Goal: Information Seeking & Learning: Learn about a topic

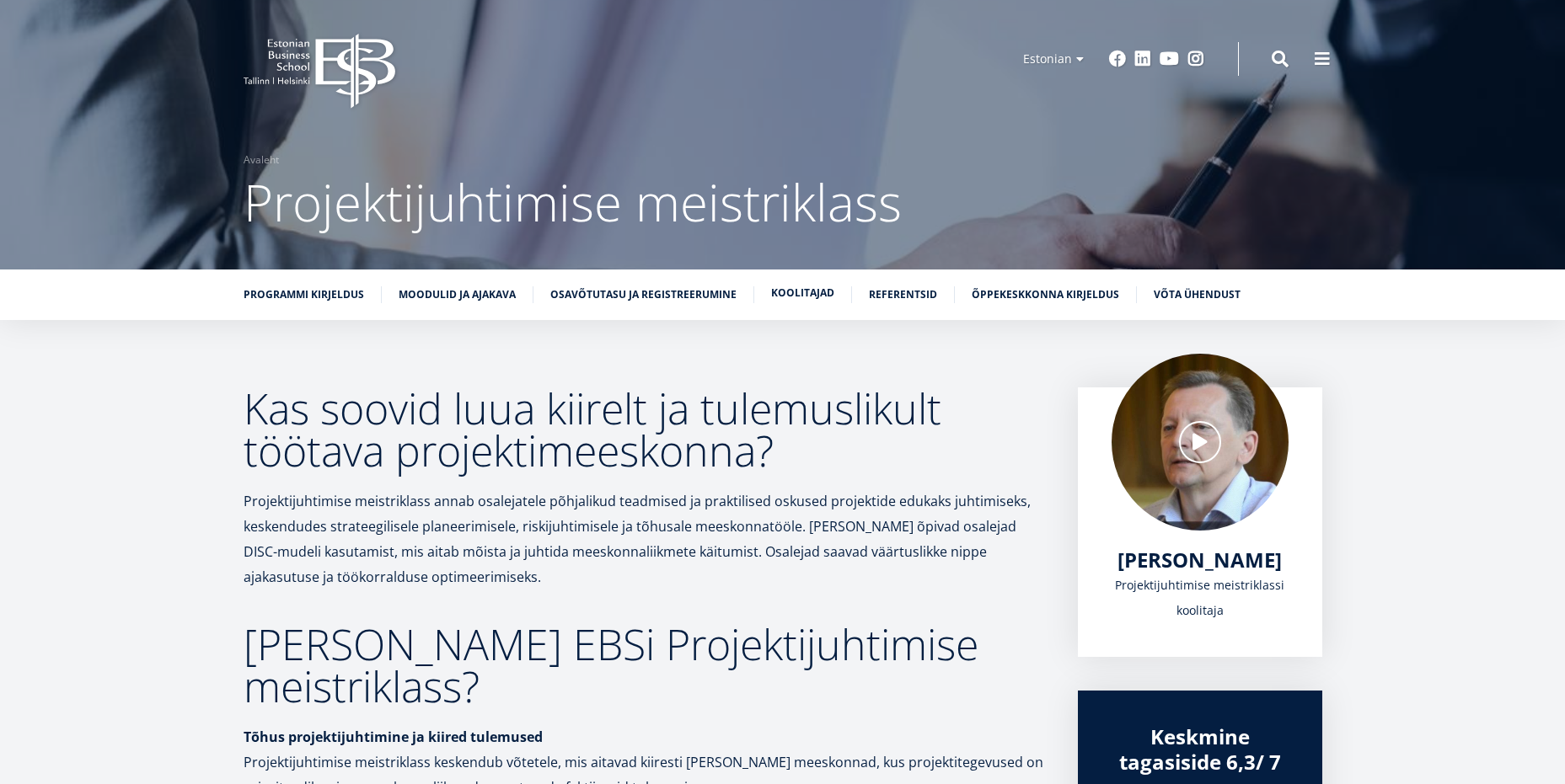
click at [801, 293] on link "Koolitajad" at bounding box center [802, 293] width 63 height 16
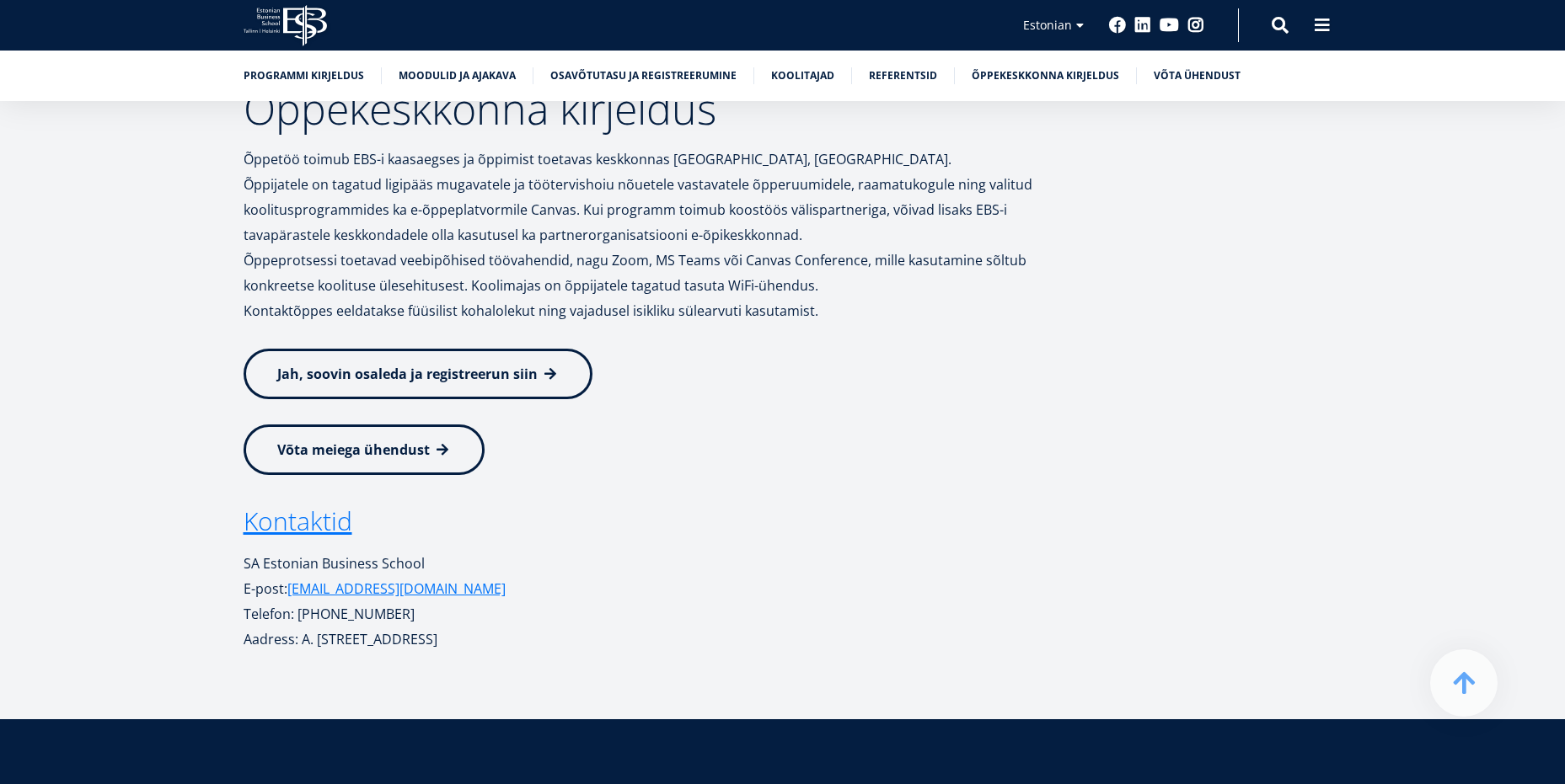
scroll to position [7506, 0]
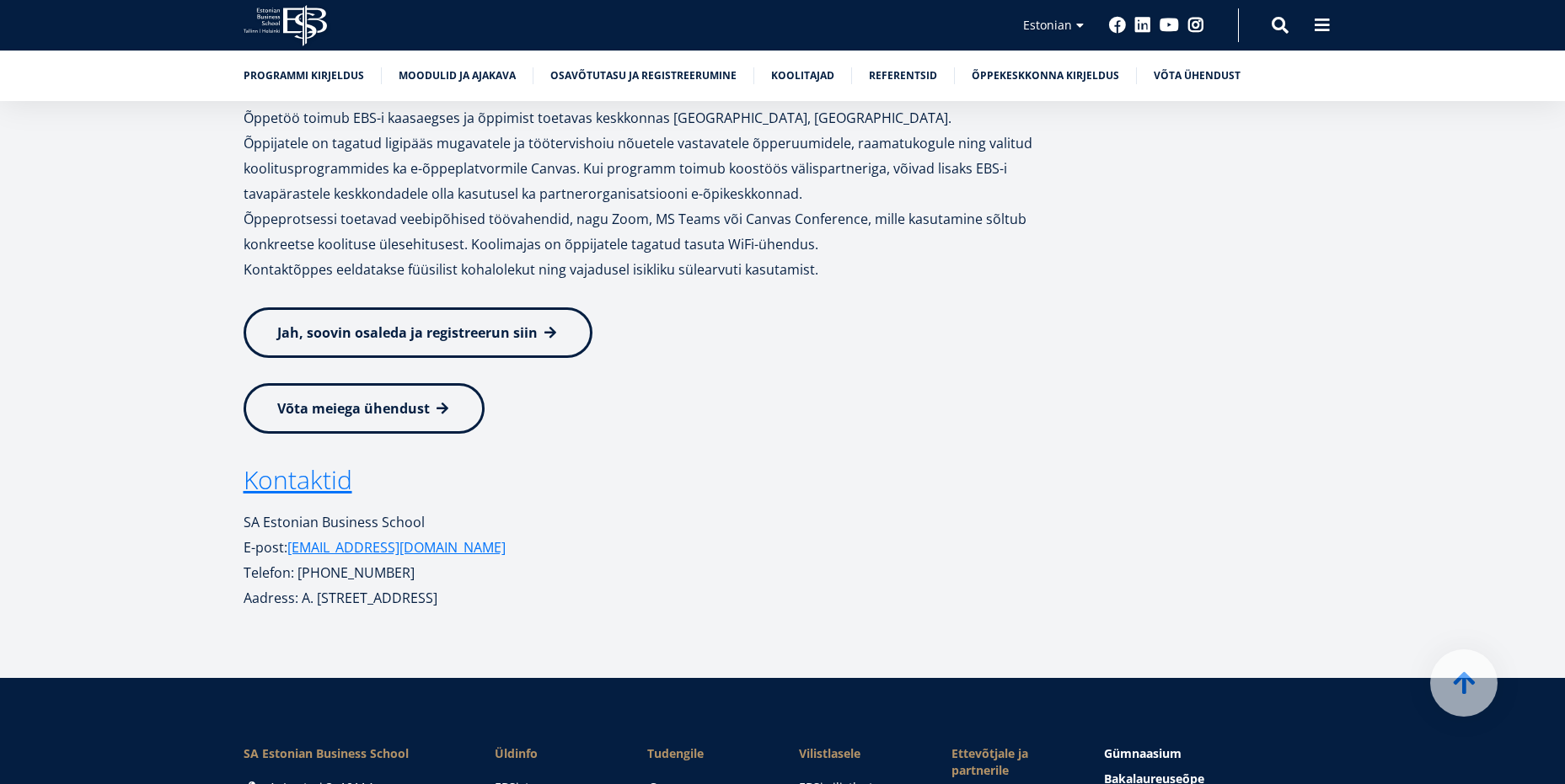
click at [677, 780] on link "Canvas" at bounding box center [708, 787] width 119 height 16
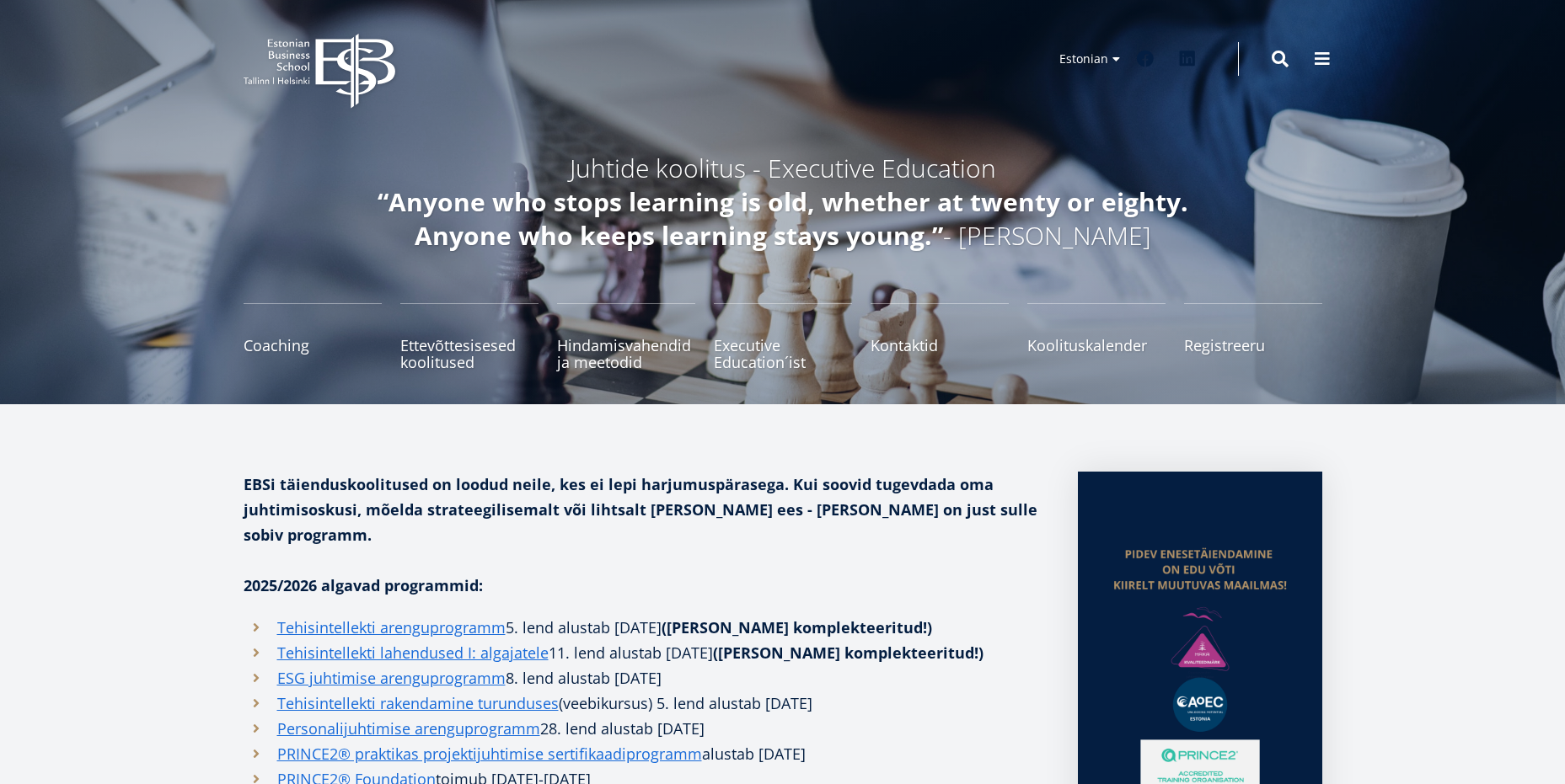
scroll to position [84, 0]
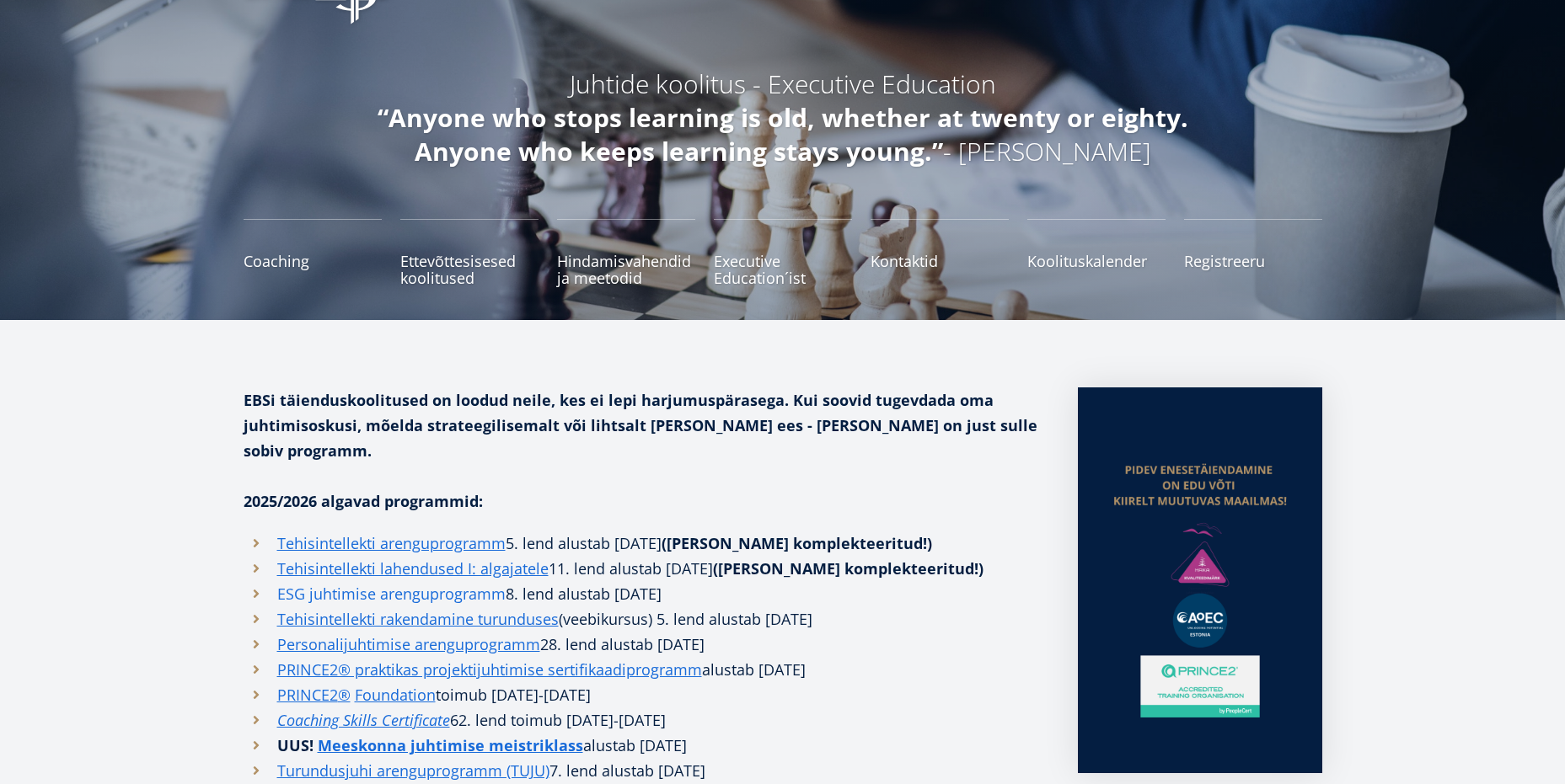
click at [318, 581] on link "ESG juhtimise arenguprogramm" at bounding box center [392, 593] width 229 height 25
click at [430, 632] on link "Personalijuhtimise arenguprogramm" at bounding box center [408, 644] width 263 height 25
click at [495, 735] on strong "Meeskonna juhtimise meistriklass" at bounding box center [451, 745] width 265 height 20
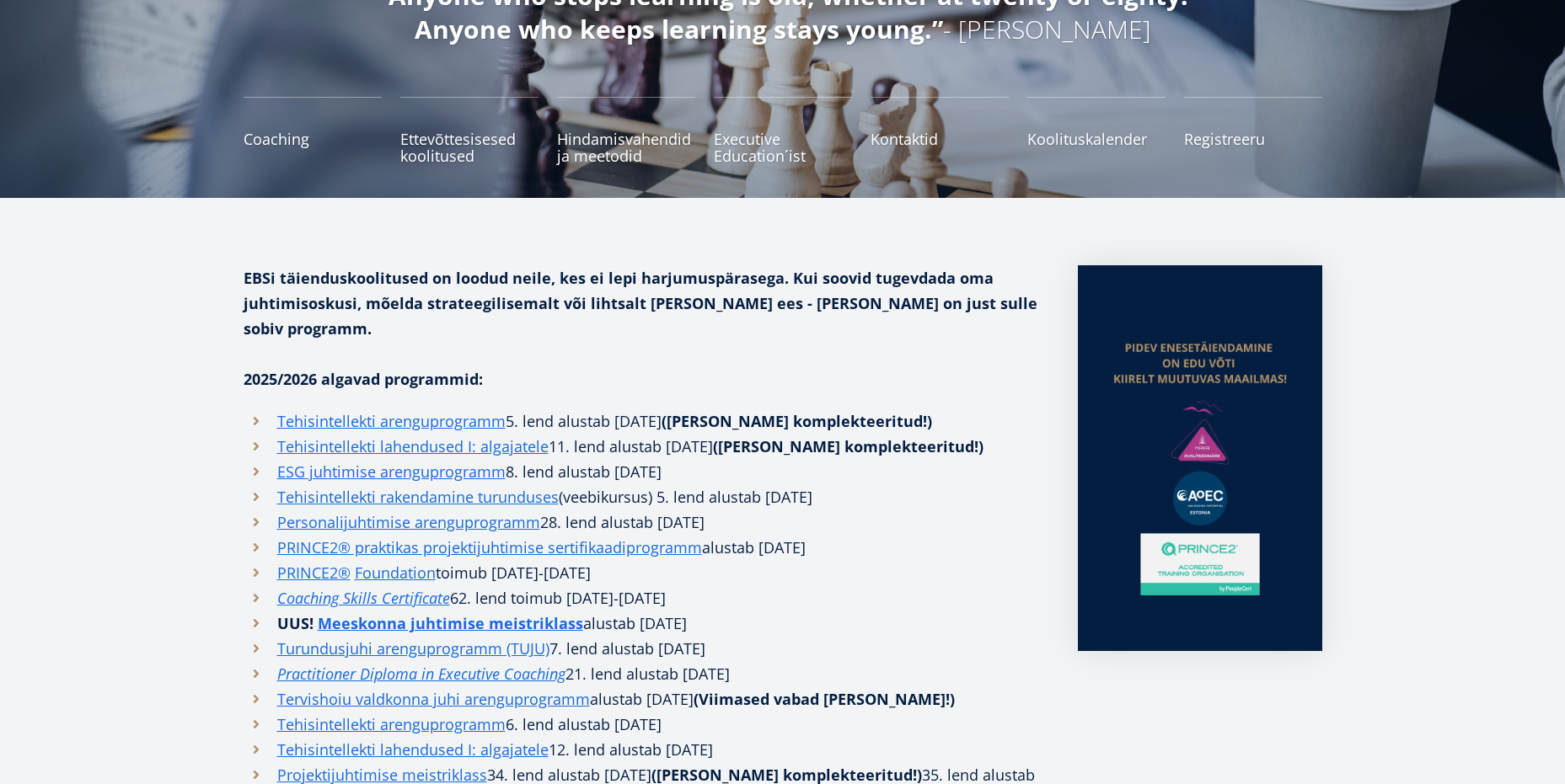
scroll to position [253, 0]
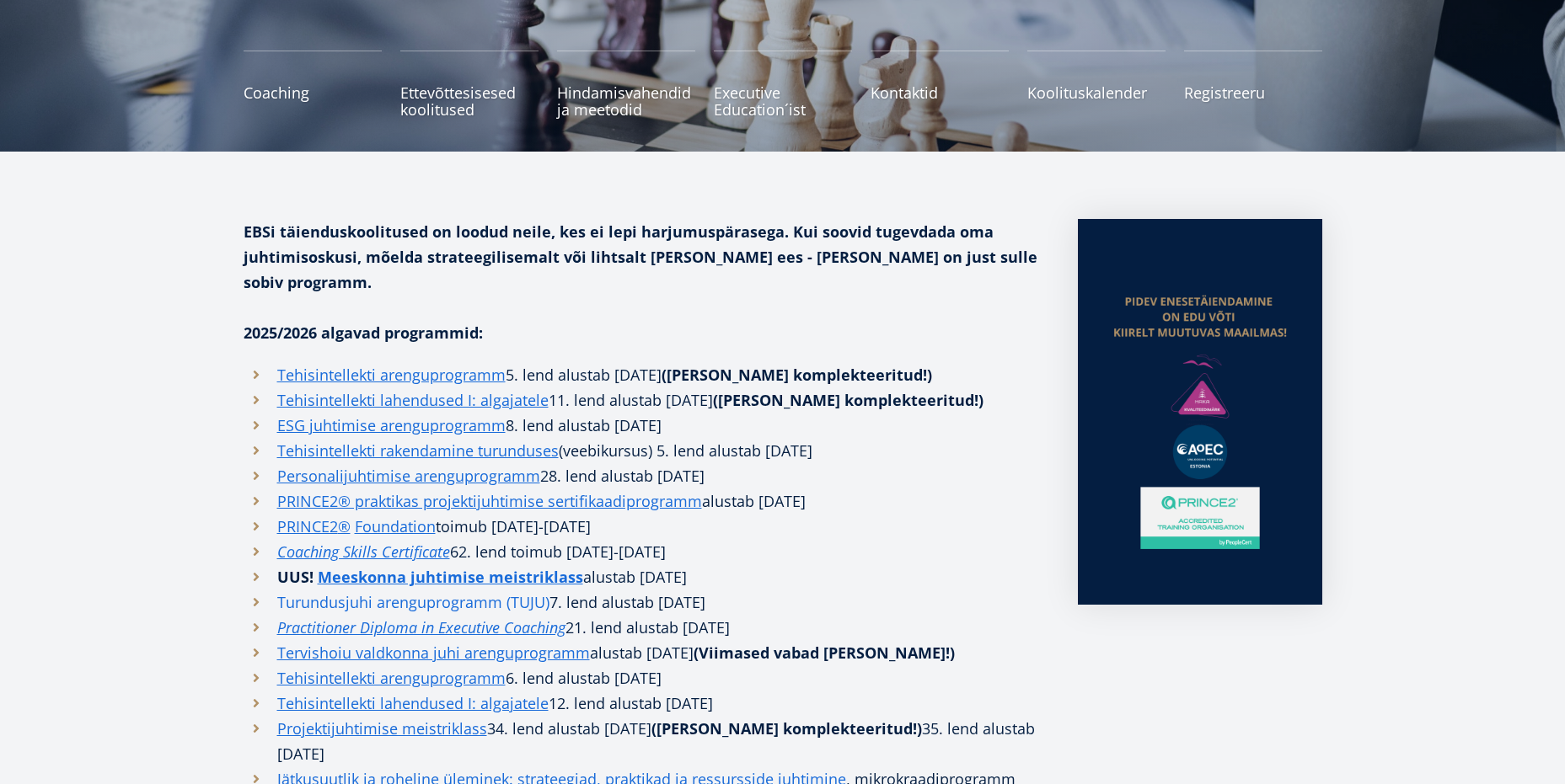
click at [388, 590] on link "Turundusjuhi arenguprogramm (TUJU)" at bounding box center [413, 602] width 272 height 25
click at [364, 640] on link "Tervishoiu valdkonna juhi arenguprogramm" at bounding box center [433, 652] width 313 height 25
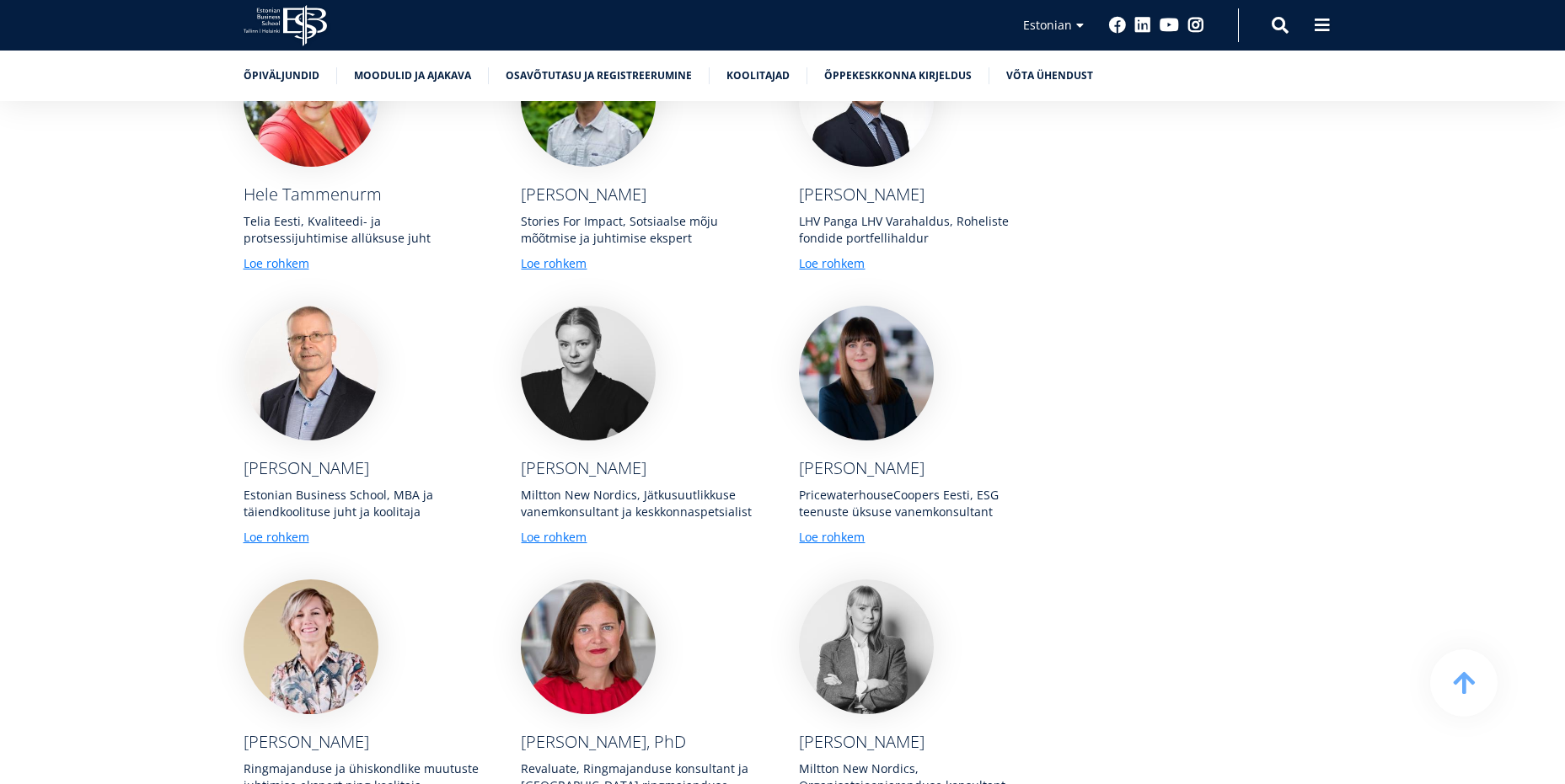
scroll to position [6656, 0]
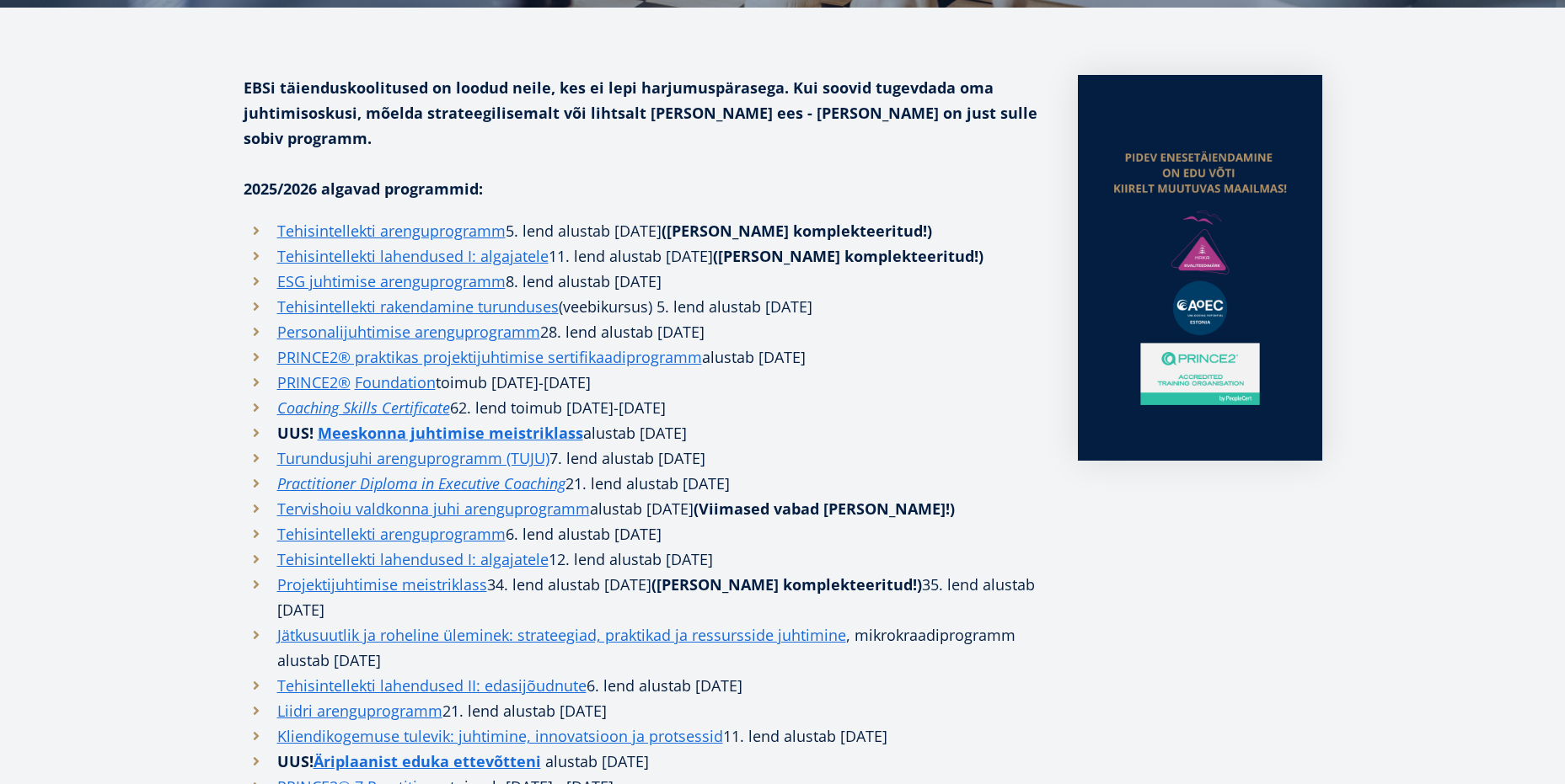
scroll to position [421, 0]
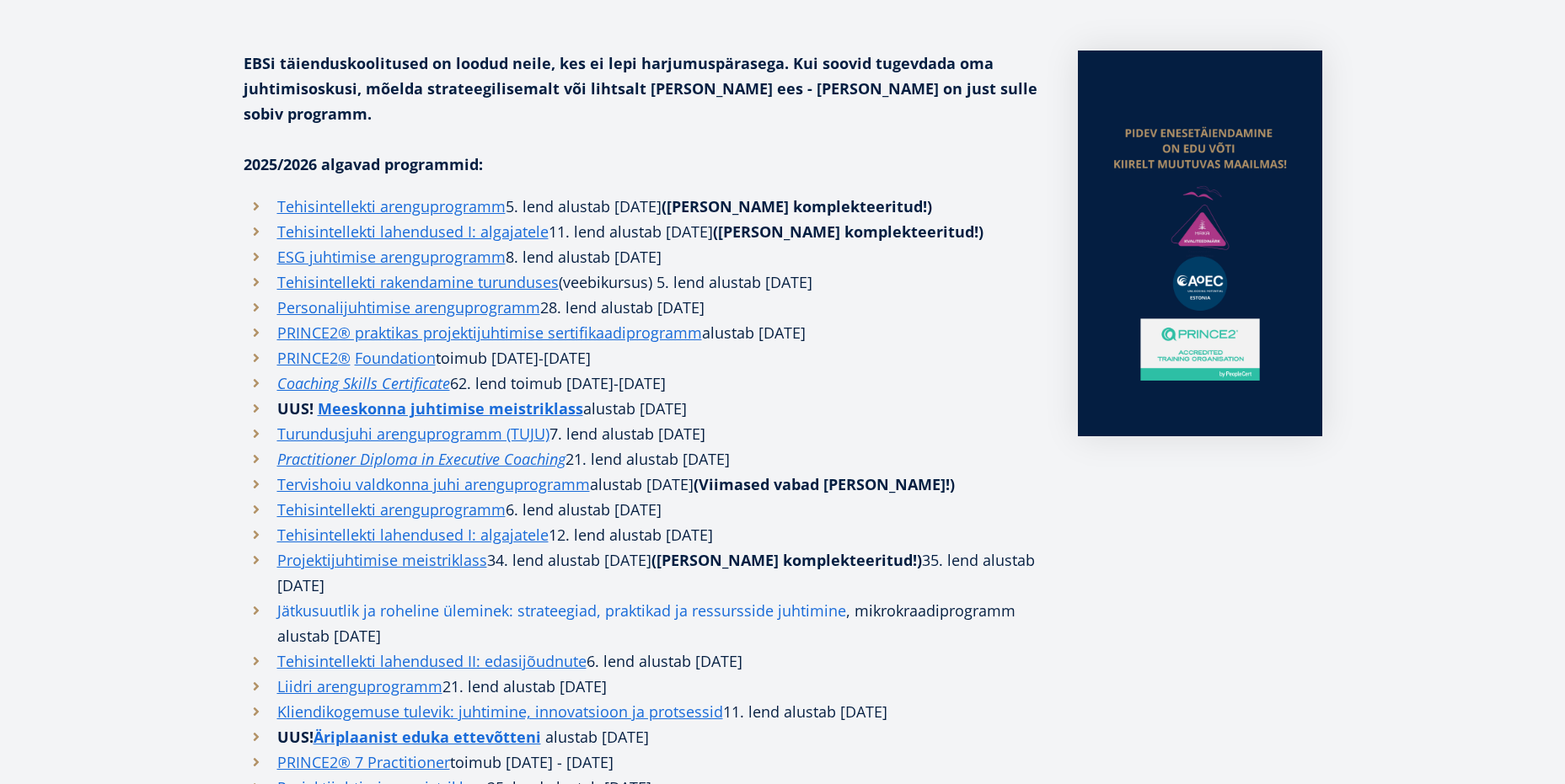
click at [654, 598] on link "Jätkusuutlik ja roheline üleminek: strateegiad, praktikad ja ressursside juhtim…" at bounding box center [562, 610] width 568 height 25
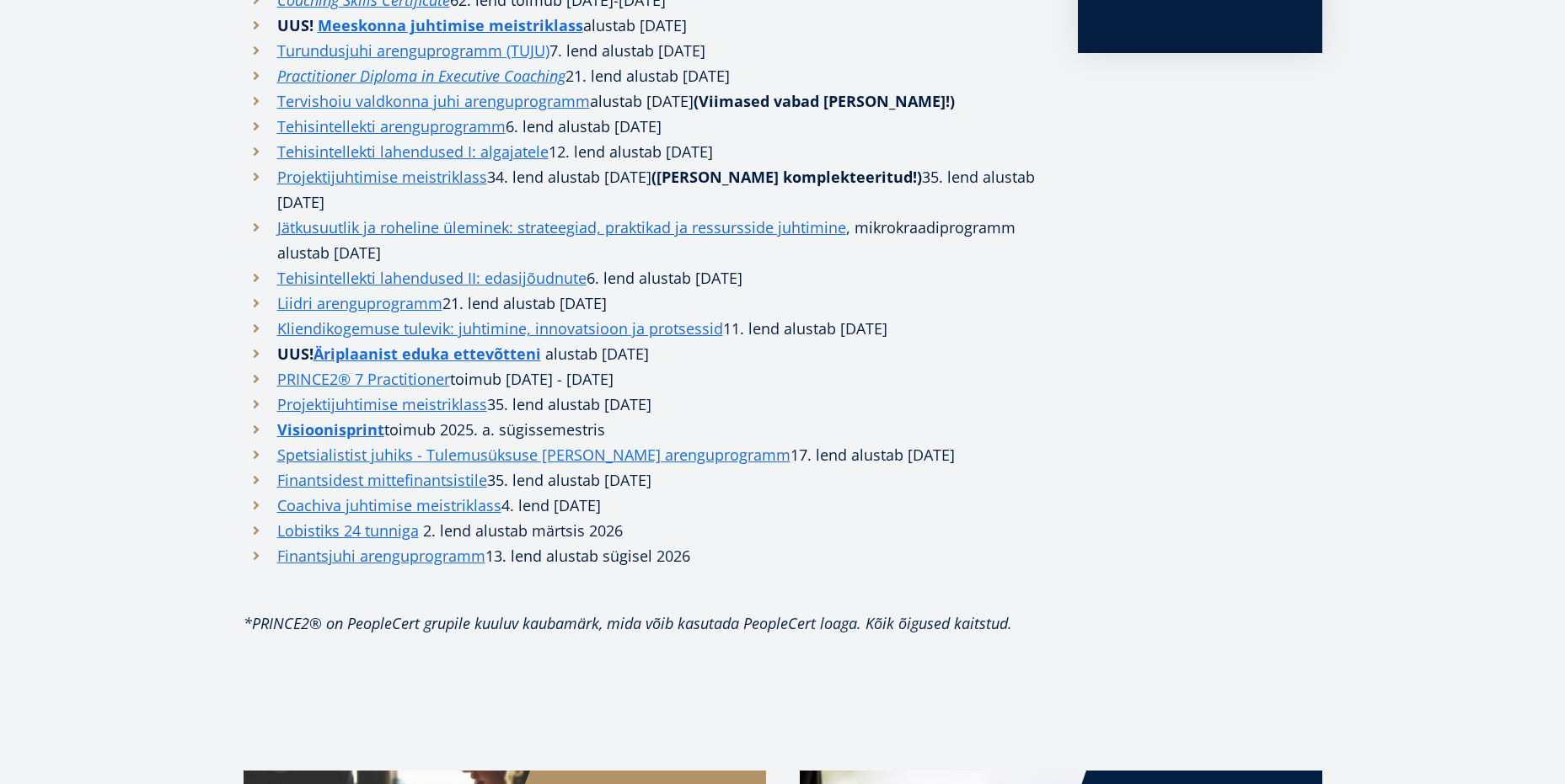
scroll to position [843, 0]
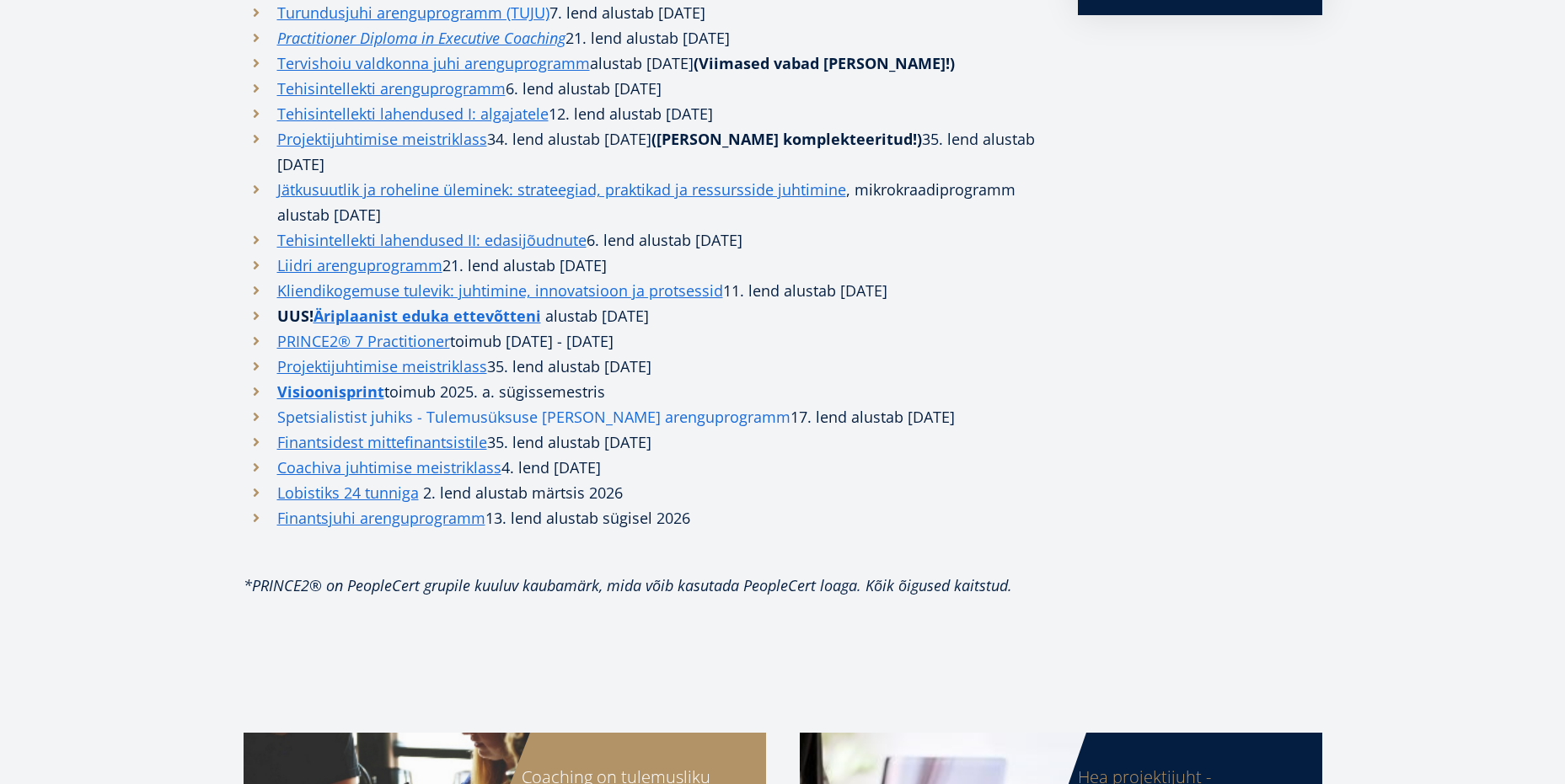
click at [525, 405] on link "Spetsialistist juhiks - Tulemusüksuse juhi arenguprogramm" at bounding box center [534, 417] width 513 height 25
click at [344, 455] on link "Coachiva juhtimise meistriklass" at bounding box center [389, 467] width 224 height 25
click at [342, 480] on link "Lobistiks 24 tunniga" at bounding box center [347, 492] width 141 height 25
click at [413, 430] on link "Finantsidest mittefinantsistile" at bounding box center [382, 442] width 210 height 25
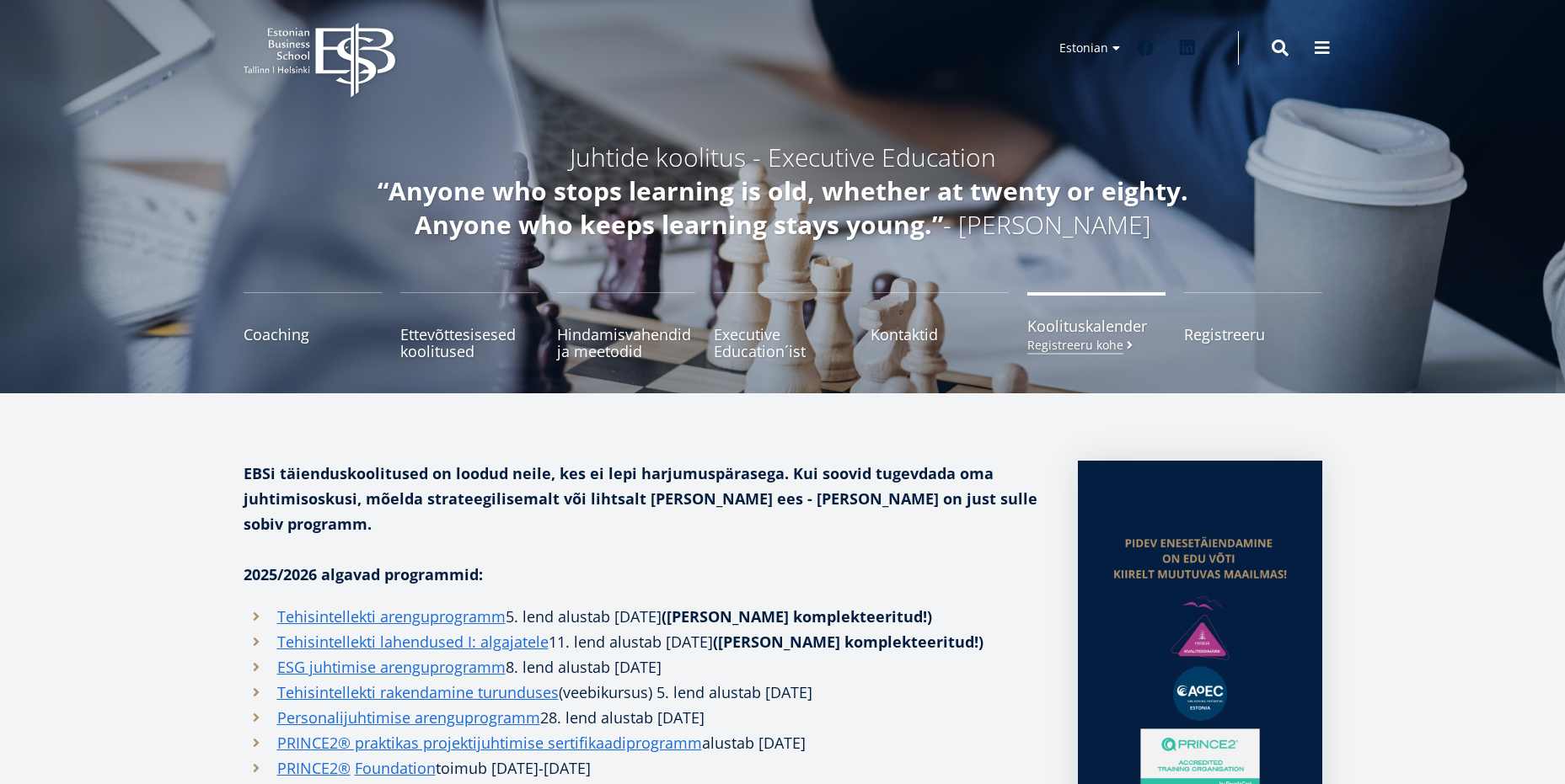
scroll to position [0, 0]
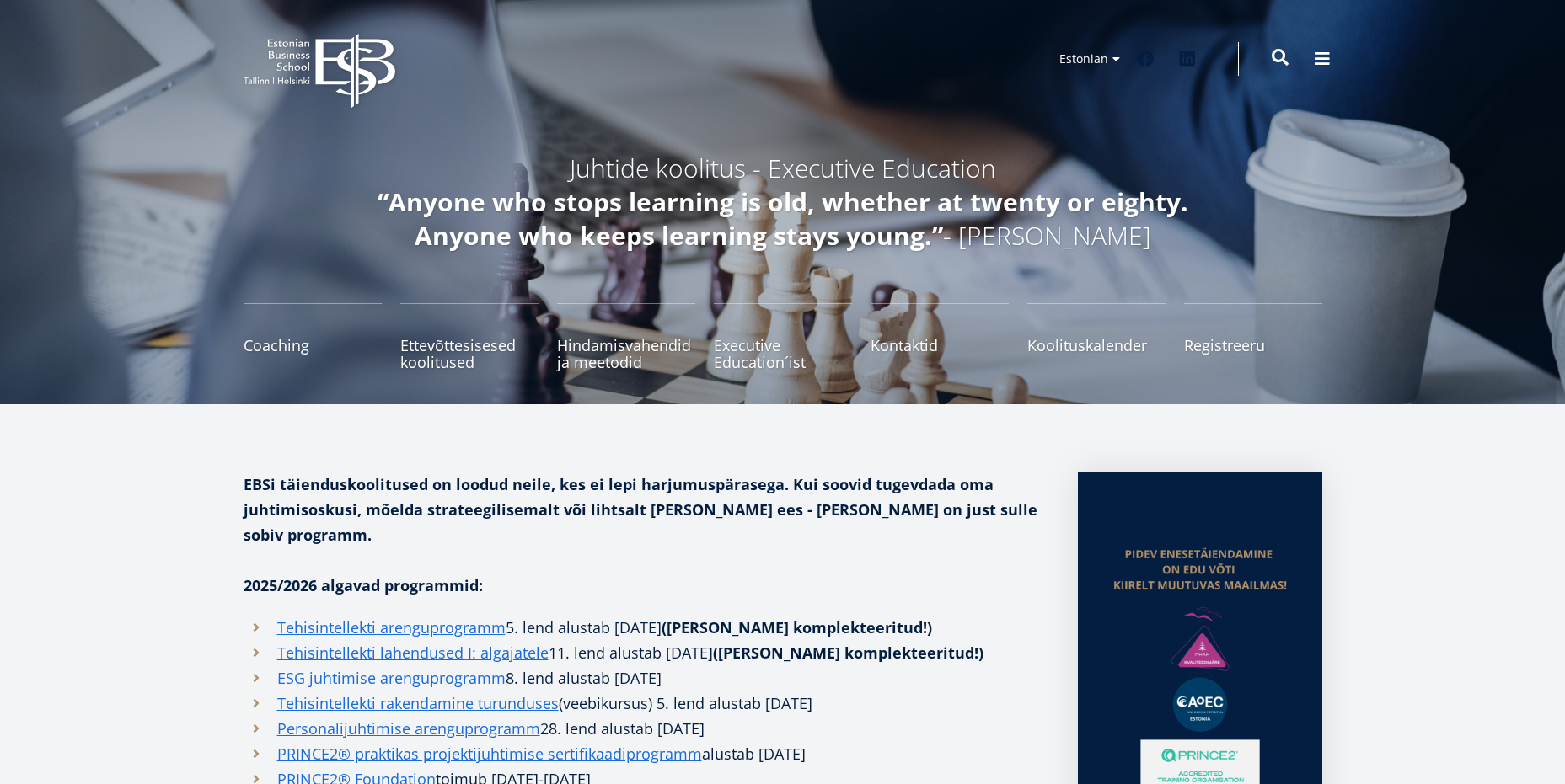
click at [1283, 62] on span at bounding box center [1280, 56] width 16 height 16
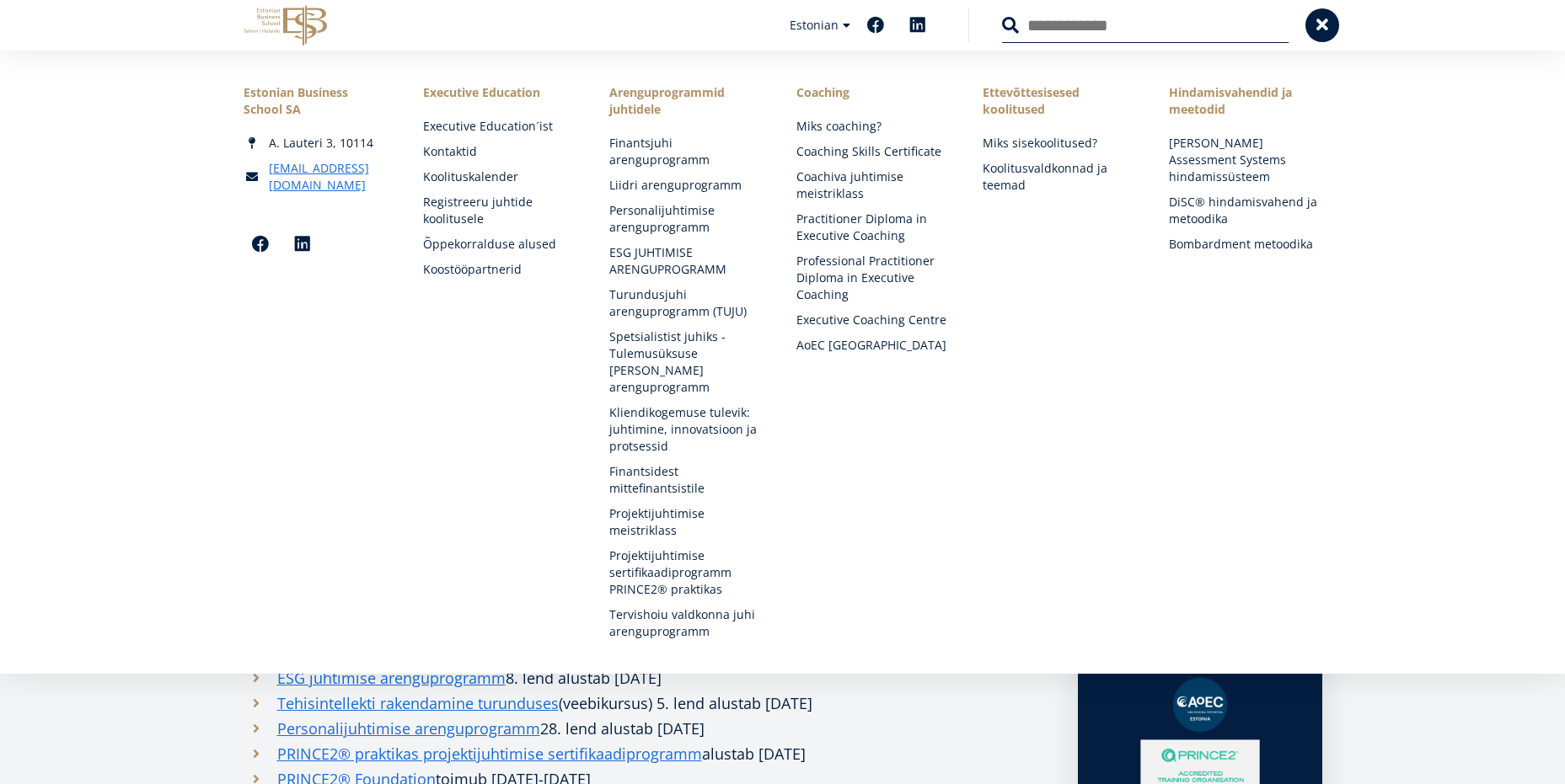
click at [1194, 23] on input "Otsing" at bounding box center [1145, 25] width 287 height 36
type input "**********"
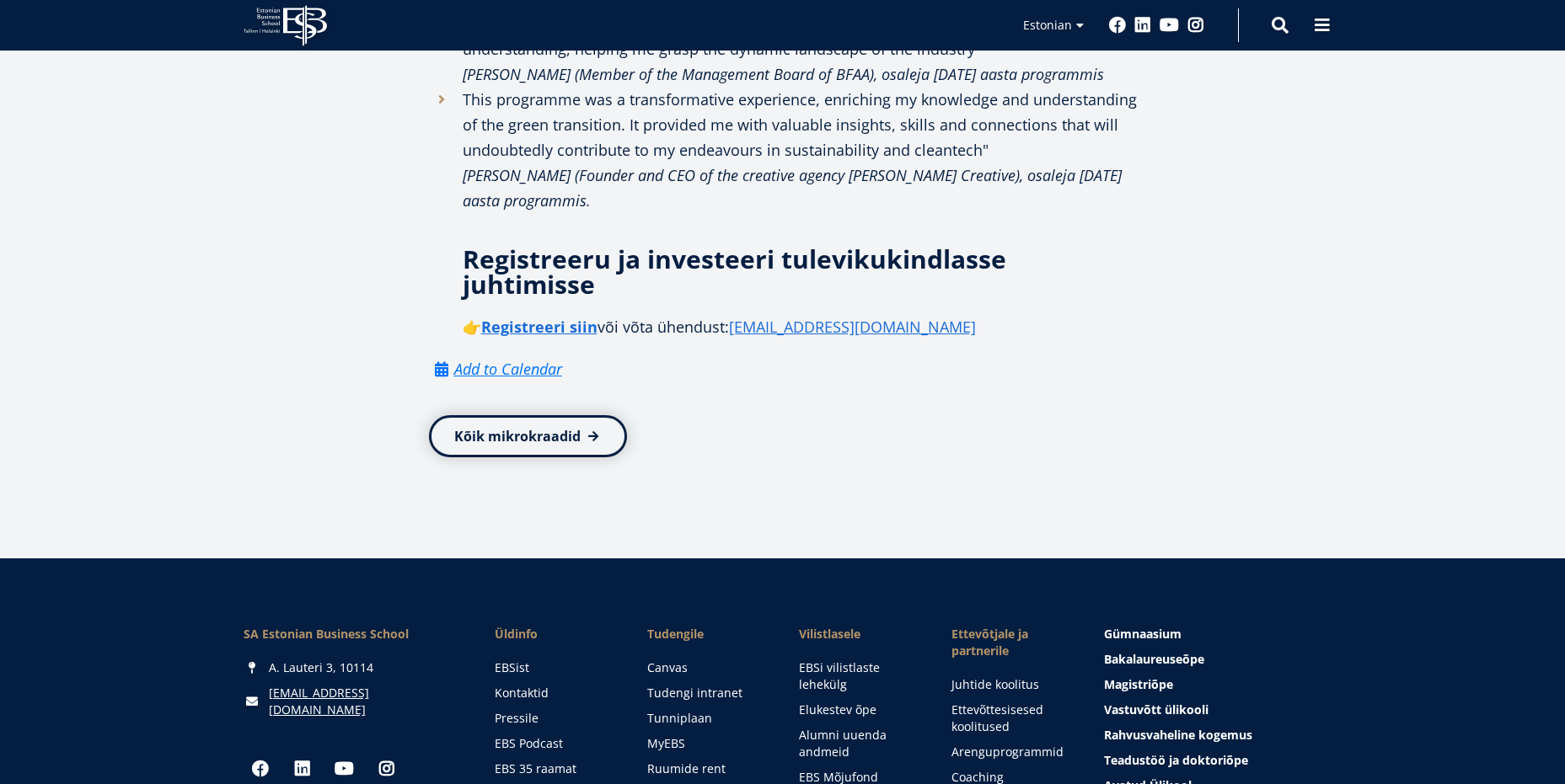
scroll to position [2808, 0]
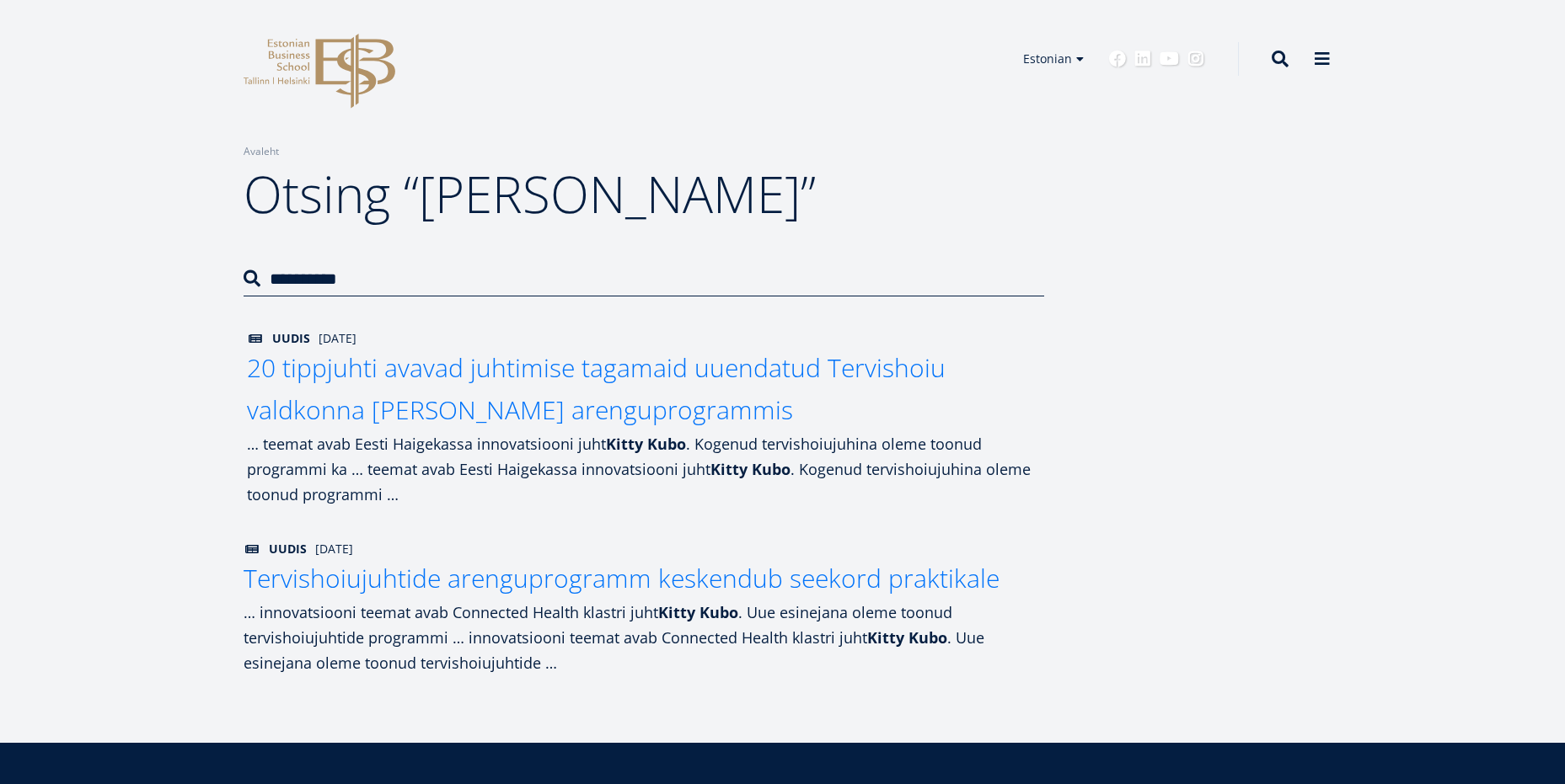
click at [445, 374] on span "20 tippjuhti avavad juhtimise tagamaid uuendatud Tervishoiu valdkonna [PERSON_N…" at bounding box center [596, 389] width 698 height 76
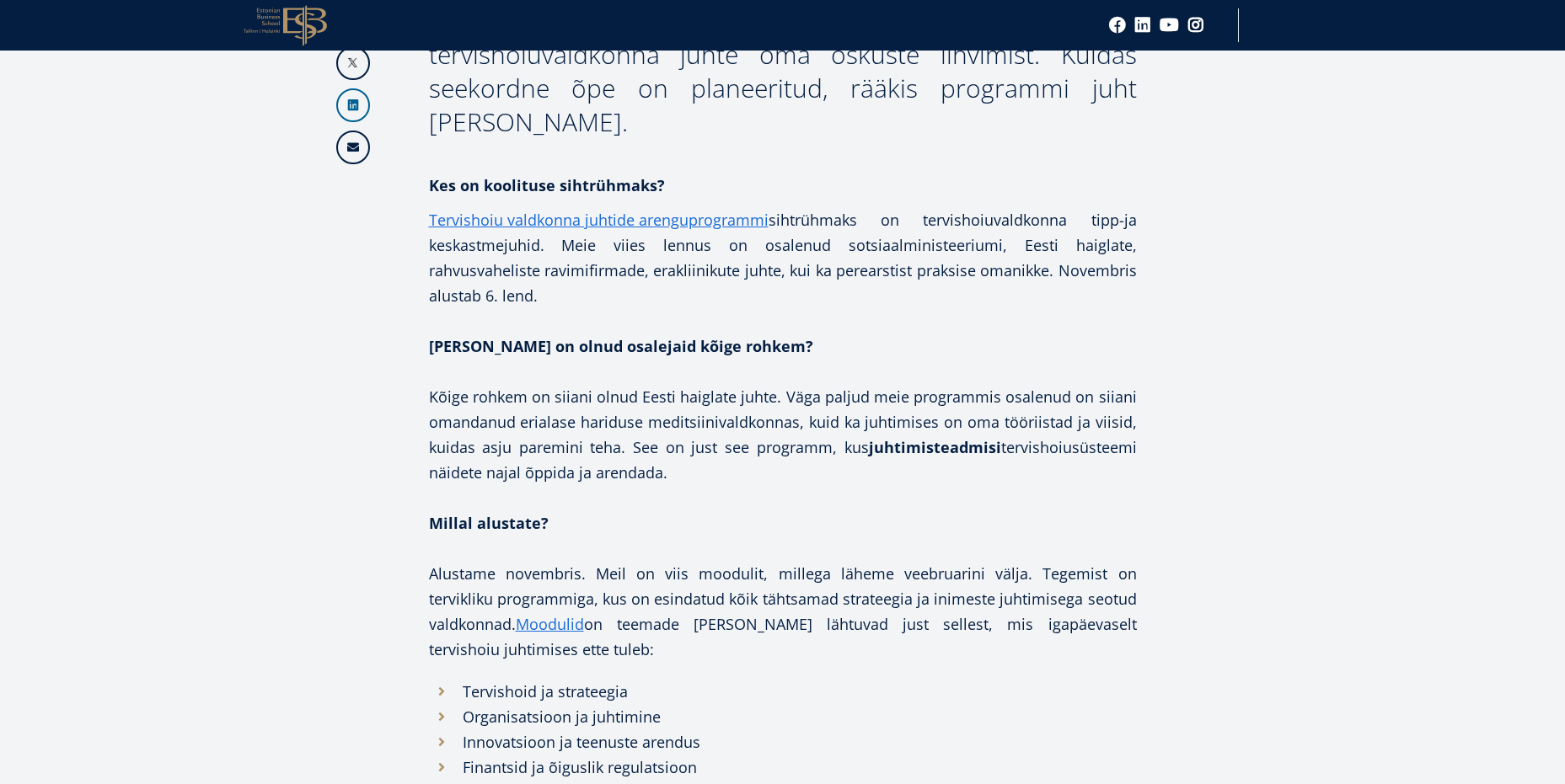
scroll to position [1264, 0]
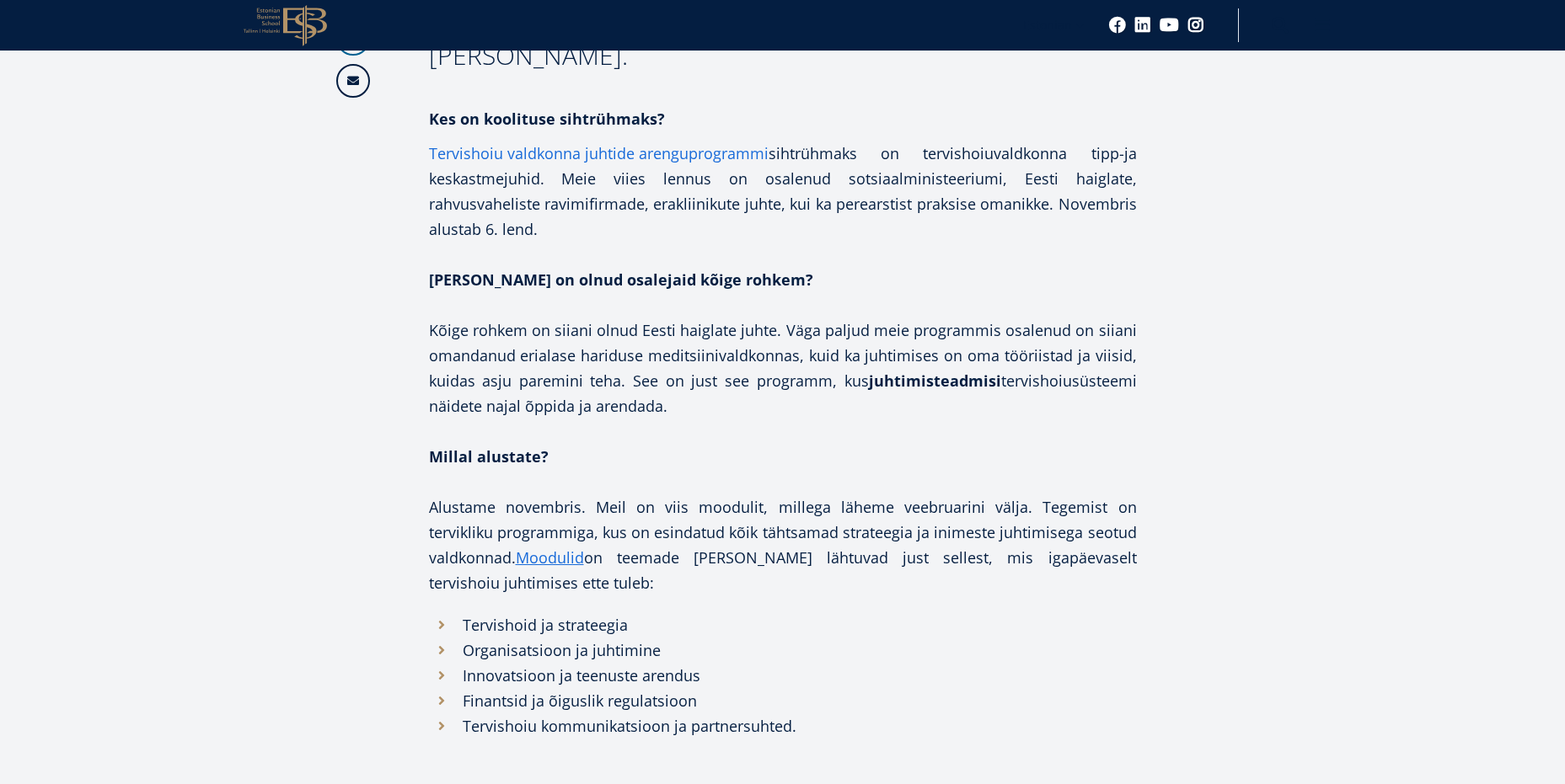
click at [609, 140] on link "Tervishoiu valdkonna juhtide arenguprogrammi" at bounding box center [599, 152] width 340 height 25
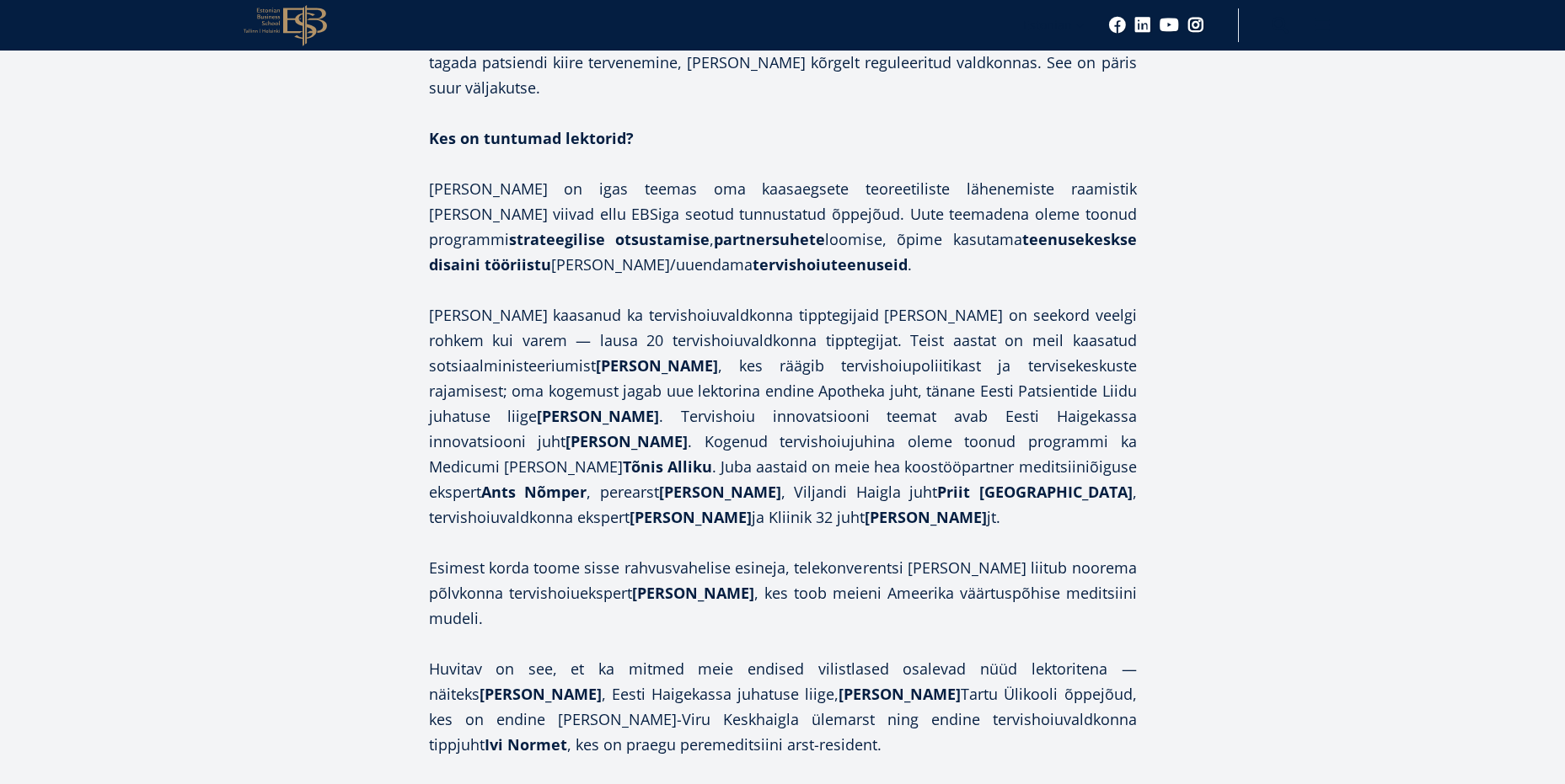
scroll to position [2191, 0]
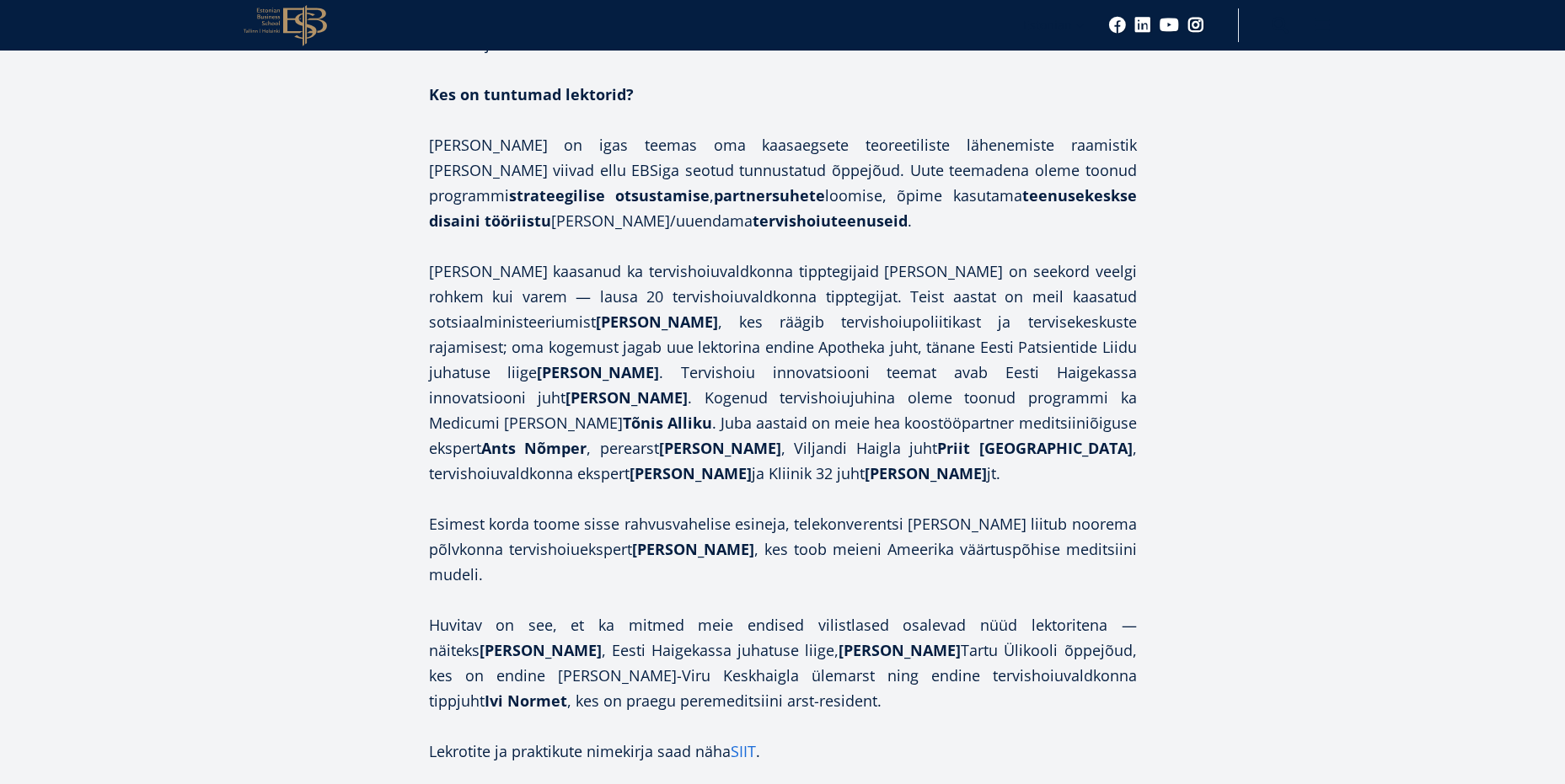
click at [750, 739] on link "SIIT" at bounding box center [743, 751] width 25 height 25
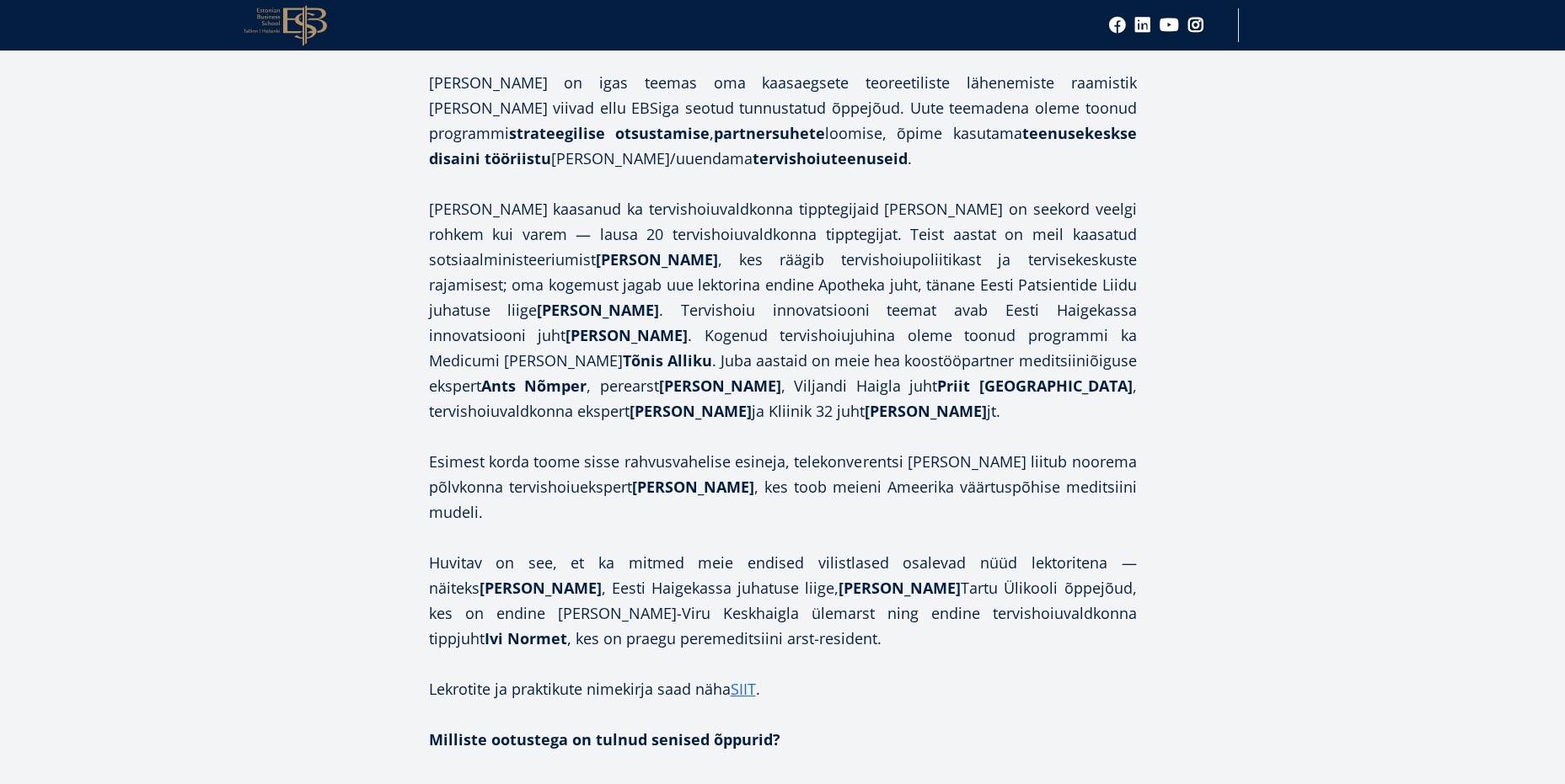
scroll to position [2443, 0]
